Goal: Transaction & Acquisition: Purchase product/service

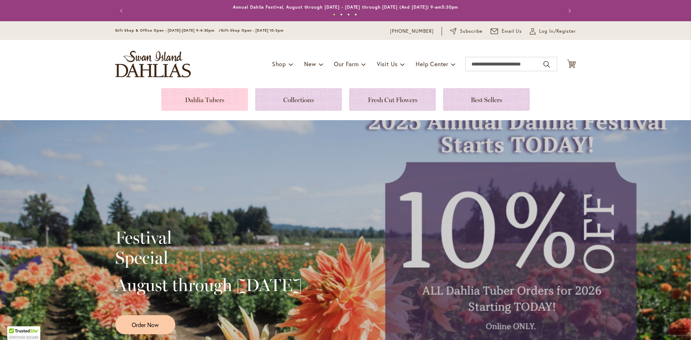
click at [219, 100] on link at bounding box center [204, 99] width 87 height 23
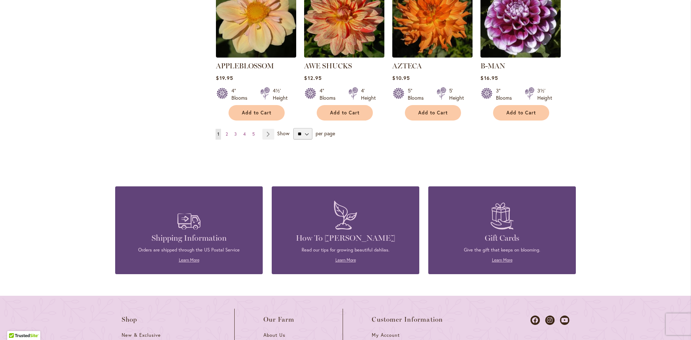
scroll to position [655, 0]
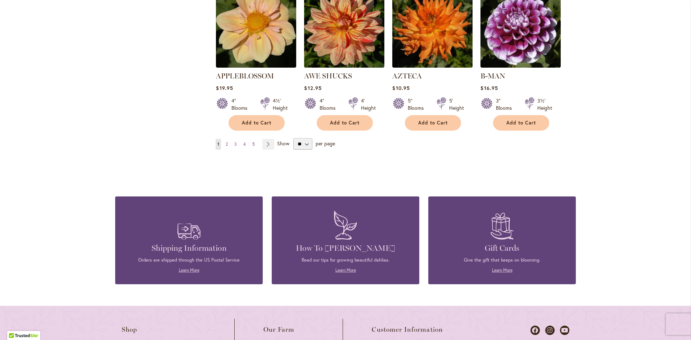
click at [252, 141] on span "5" at bounding box center [253, 143] width 3 height 5
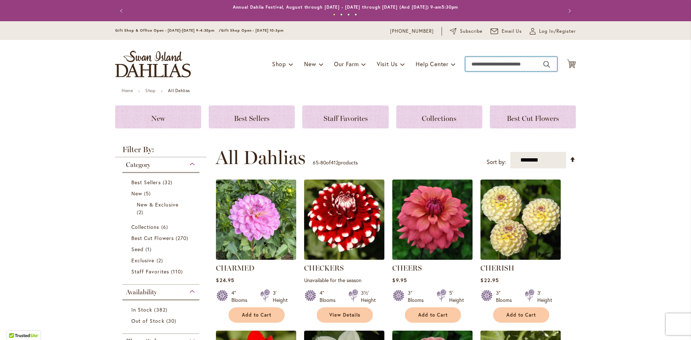
click at [494, 64] on input "Search" at bounding box center [511, 64] width 92 height 14
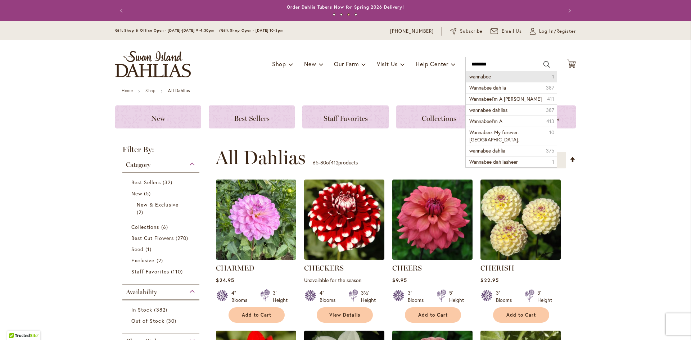
click at [479, 78] on span "wannabee" at bounding box center [480, 76] width 22 height 7
type input "********"
